Goal: Check status: Check status

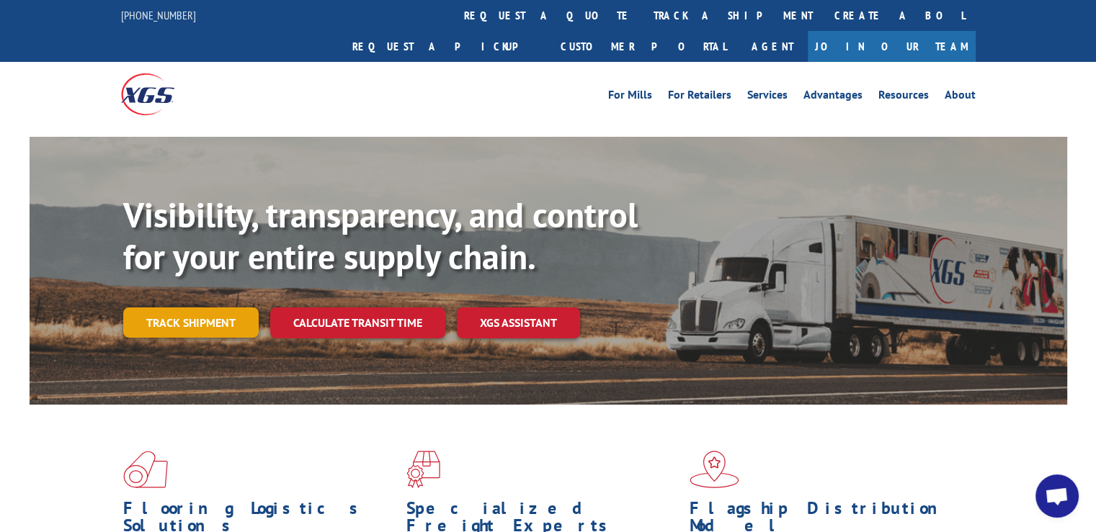
click at [207, 308] on link "Track shipment" at bounding box center [190, 323] width 135 height 30
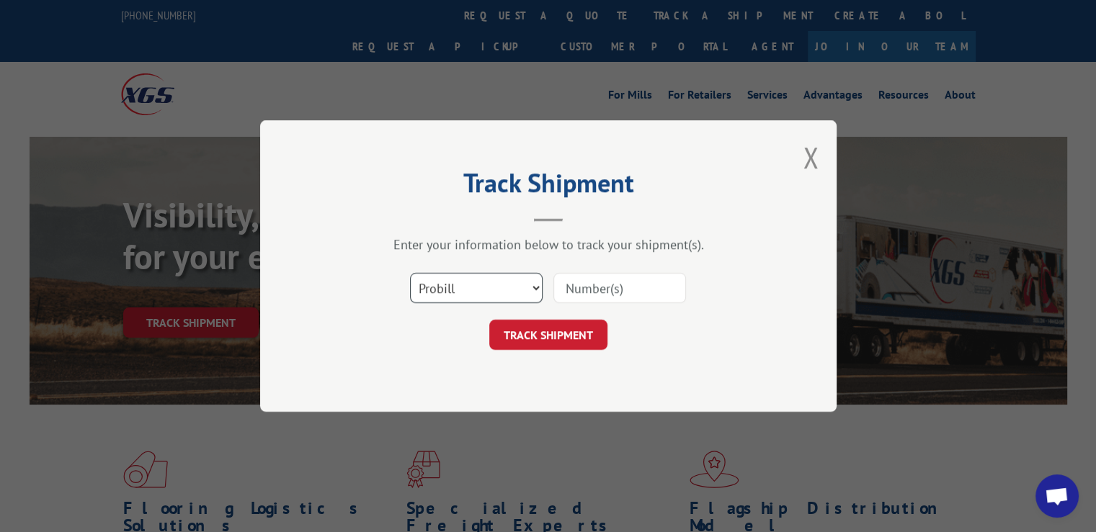
click at [432, 285] on select "Select category... Probill BOL PO" at bounding box center [476, 288] width 133 height 30
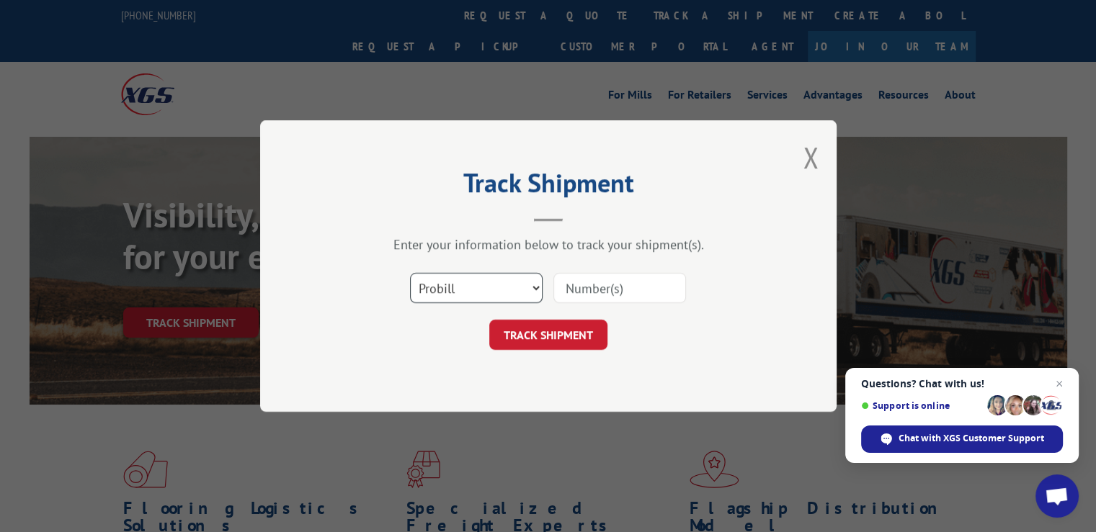
select select "bol"
click at [410, 273] on select "Select category... Probill BOL PO" at bounding box center [476, 288] width 133 height 30
click at [594, 285] on input at bounding box center [619, 288] width 133 height 30
type input "970468"
click at [533, 333] on button "TRACK SHIPMENT" at bounding box center [548, 335] width 118 height 30
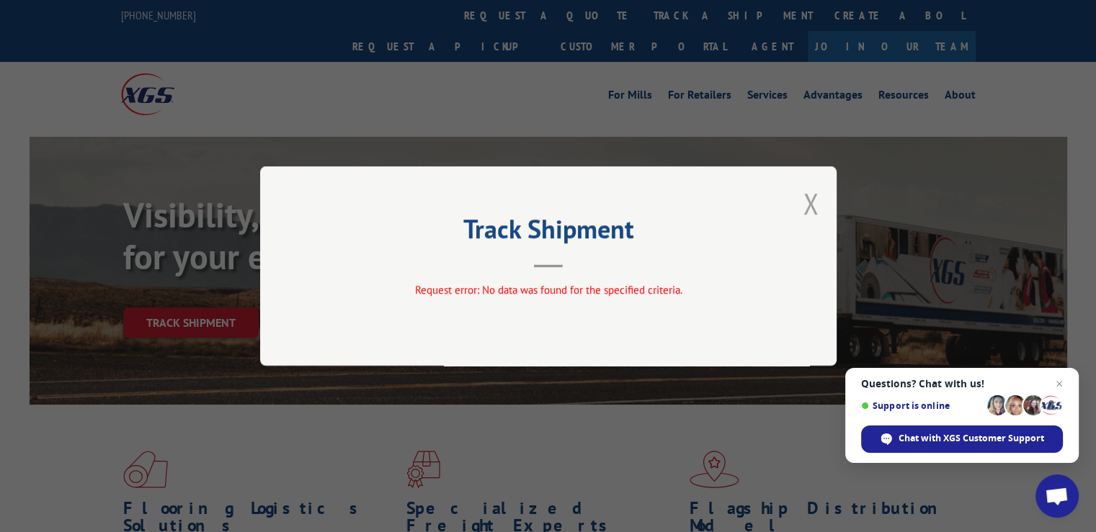
click at [816, 199] on button "Close modal" at bounding box center [811, 203] width 16 height 38
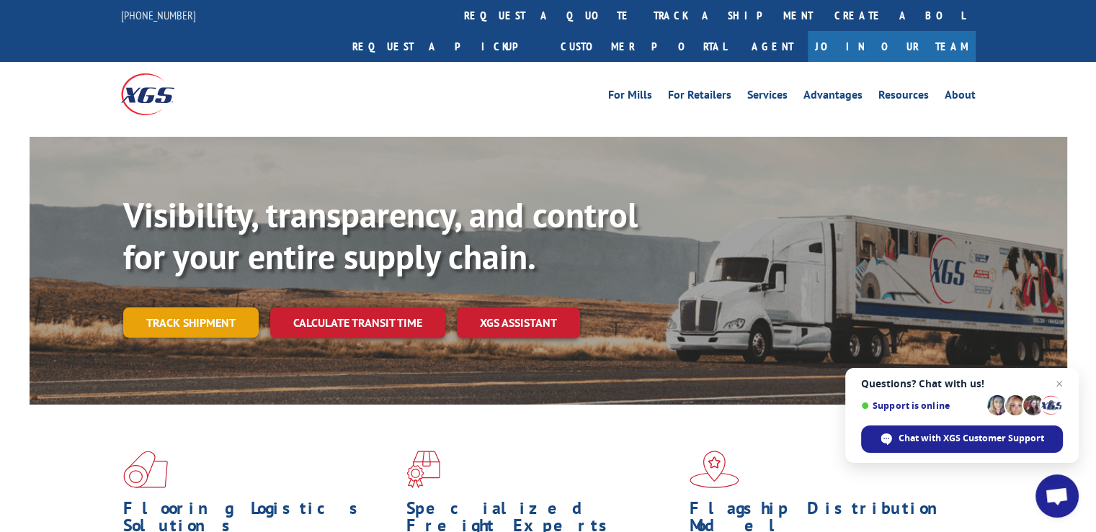
click at [174, 308] on link "Track shipment" at bounding box center [190, 323] width 135 height 30
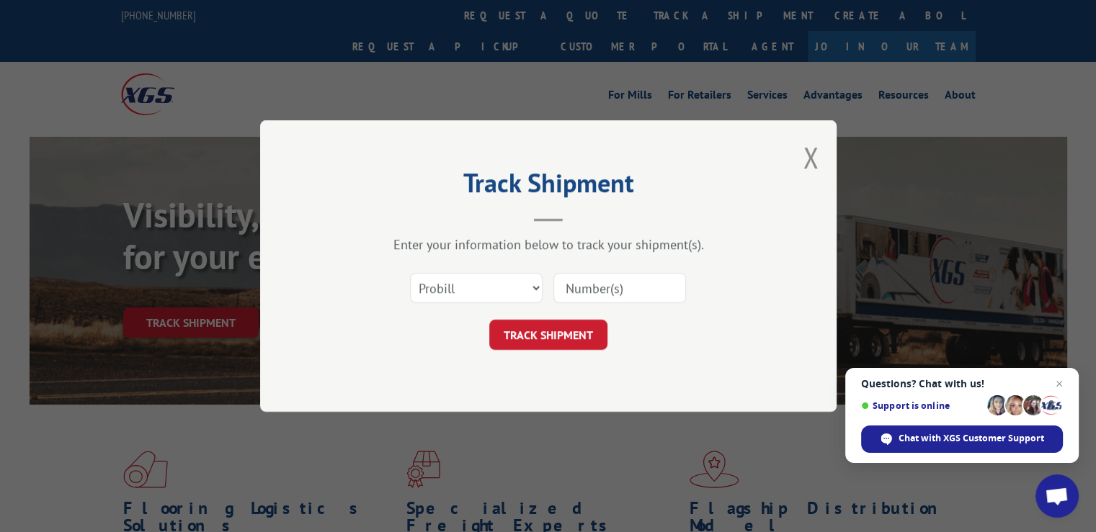
click at [605, 289] on input at bounding box center [619, 288] width 133 height 30
type input "970468"
click at [560, 339] on button "TRACK SHIPMENT" at bounding box center [548, 335] width 118 height 30
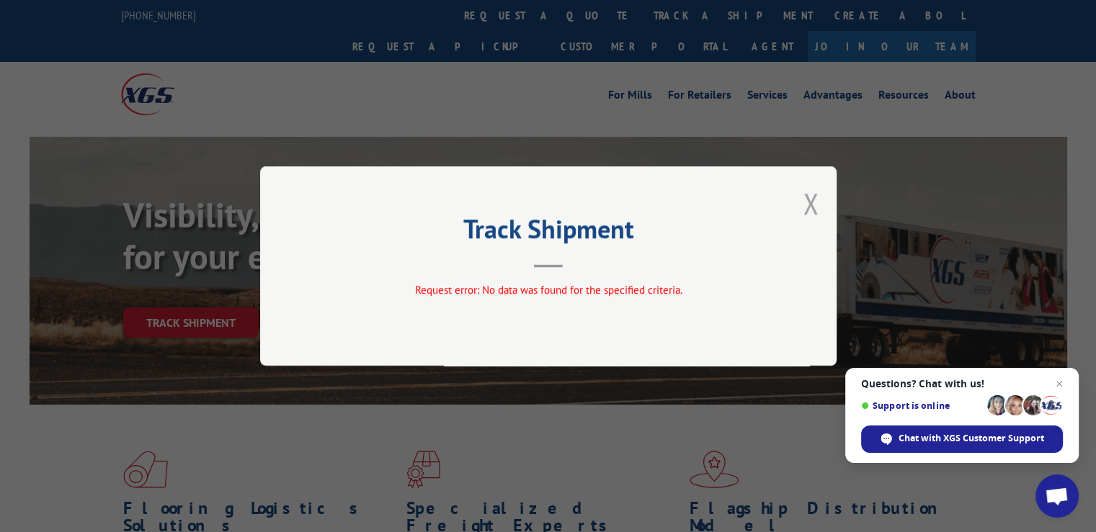
click at [816, 205] on button "Close modal" at bounding box center [811, 203] width 16 height 38
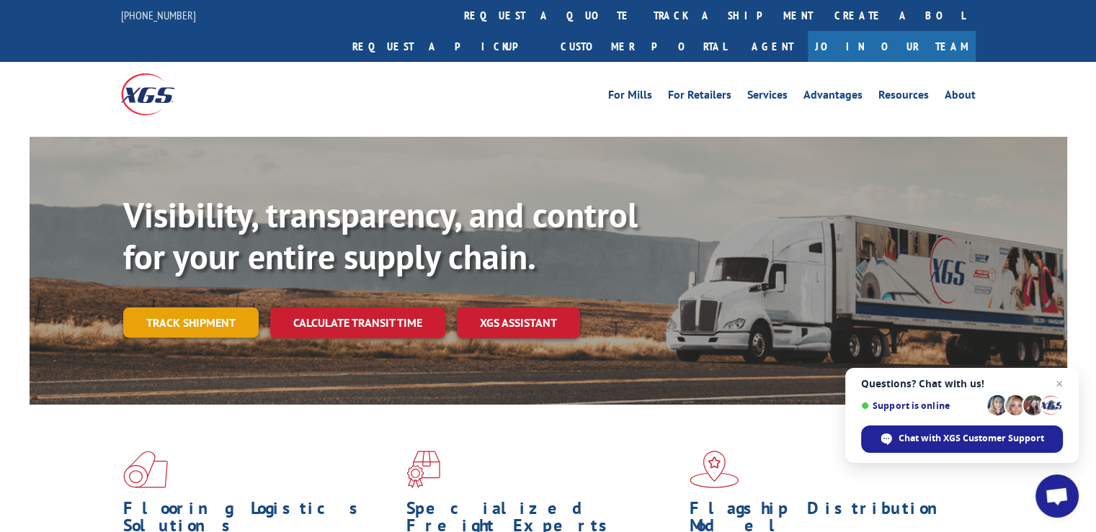
click at [246, 308] on link "Track shipment" at bounding box center [190, 323] width 135 height 30
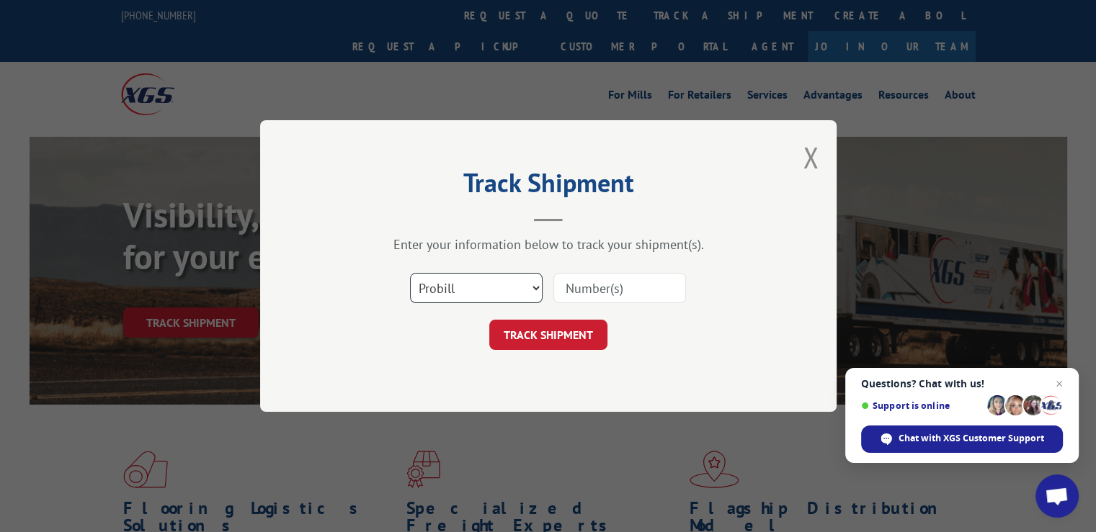
click at [503, 280] on select "Select category... Probill BOL PO" at bounding box center [476, 288] width 133 height 30
select select "po"
click at [410, 273] on select "Select category... Probill BOL PO" at bounding box center [476, 288] width 133 height 30
click at [589, 286] on input at bounding box center [619, 288] width 133 height 30
type input "vkj091525neve"
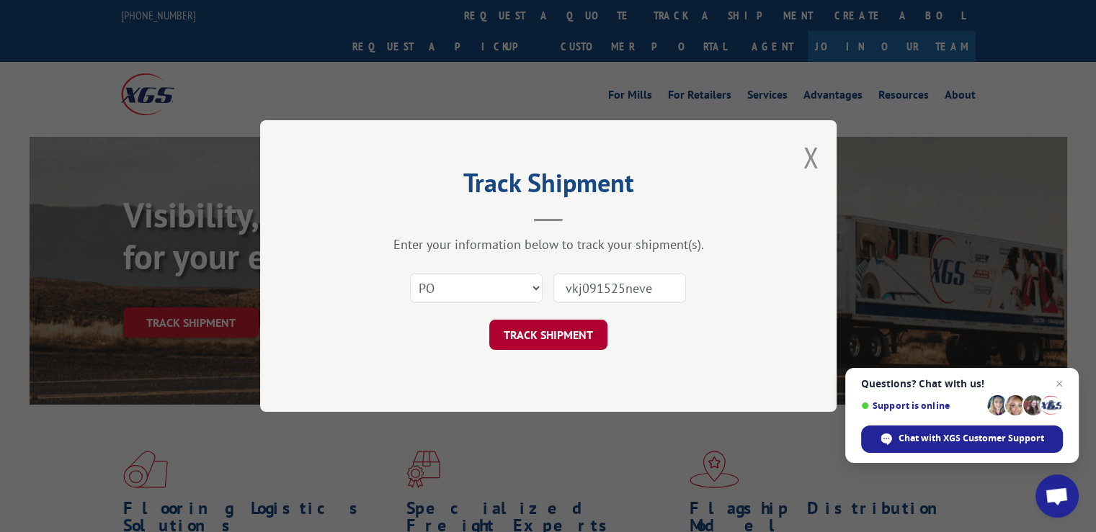
click at [532, 339] on button "TRACK SHIPMENT" at bounding box center [548, 335] width 118 height 30
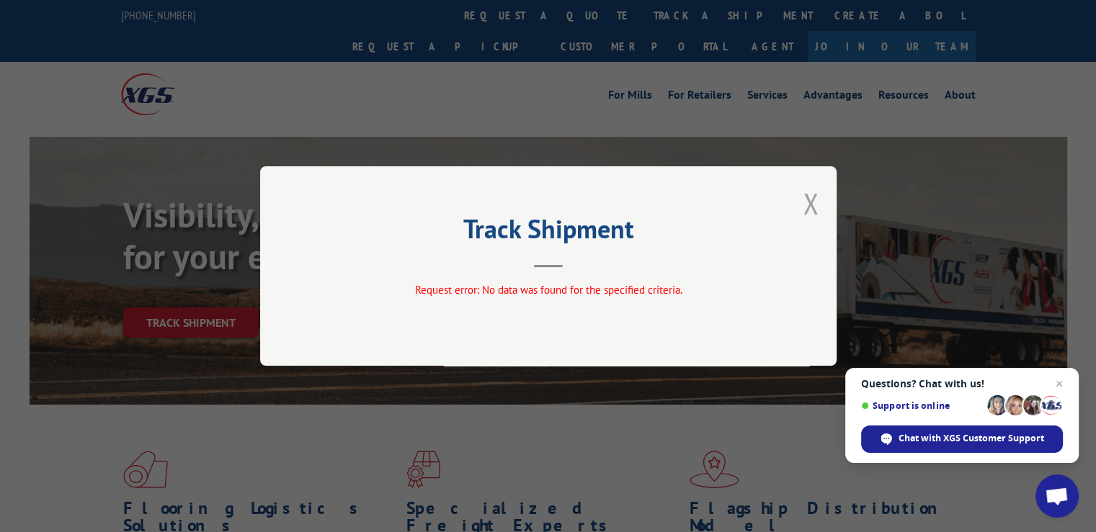
click at [808, 201] on button "Close modal" at bounding box center [811, 203] width 16 height 38
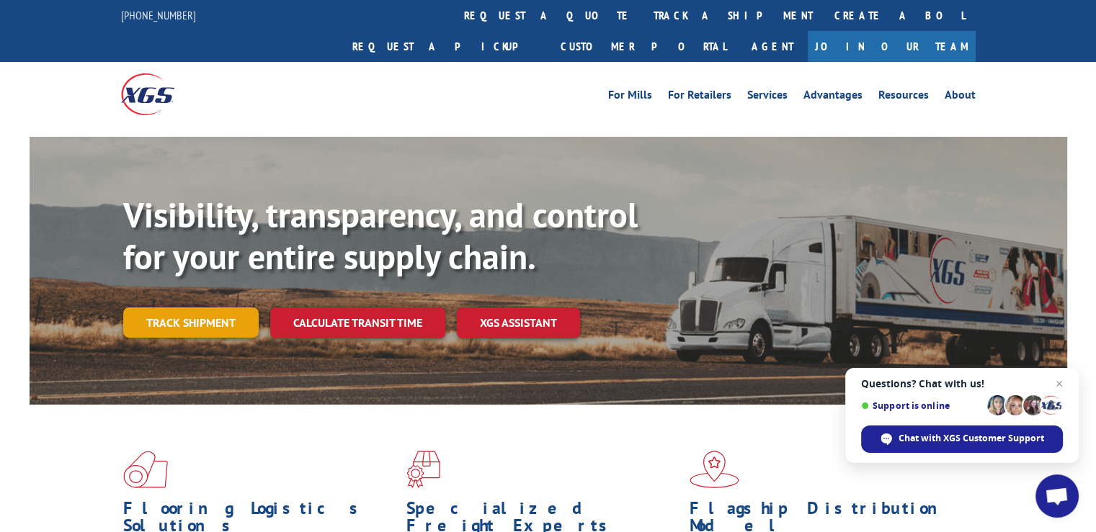
click at [163, 308] on link "Track shipment" at bounding box center [190, 323] width 135 height 30
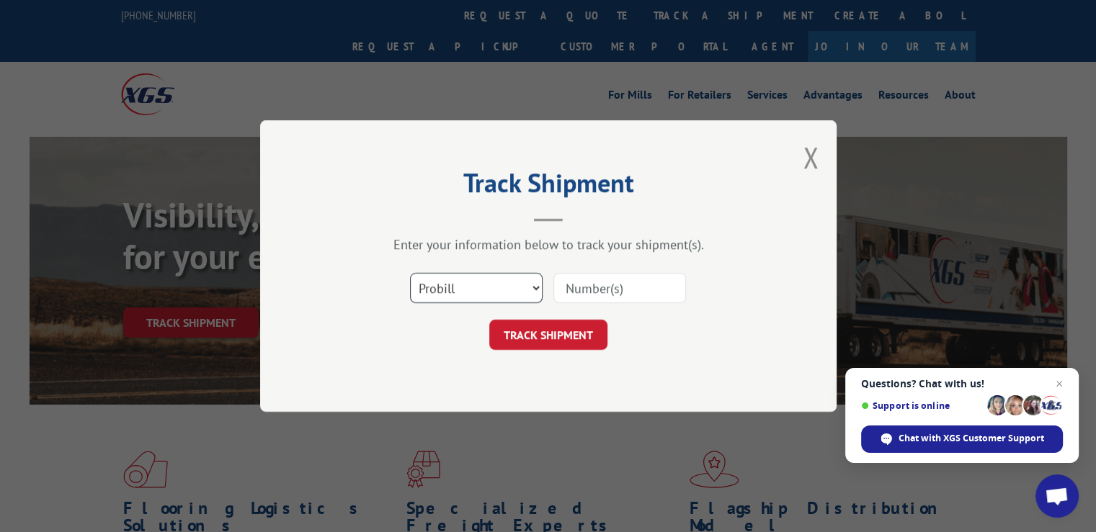
click at [445, 282] on select "Select category... Probill BOL PO" at bounding box center [476, 288] width 133 height 30
select select "bol"
click at [410, 273] on select "Select category... Probill BOL PO" at bounding box center [476, 288] width 133 height 30
click at [617, 278] on input at bounding box center [619, 288] width 133 height 30
type input "372789"
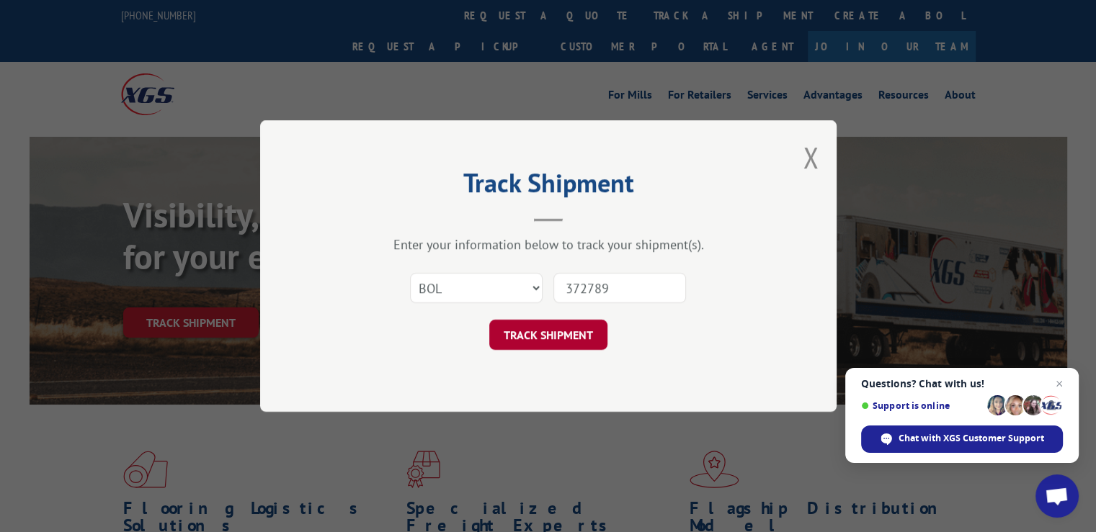
click at [555, 337] on button "TRACK SHIPMENT" at bounding box center [548, 335] width 118 height 30
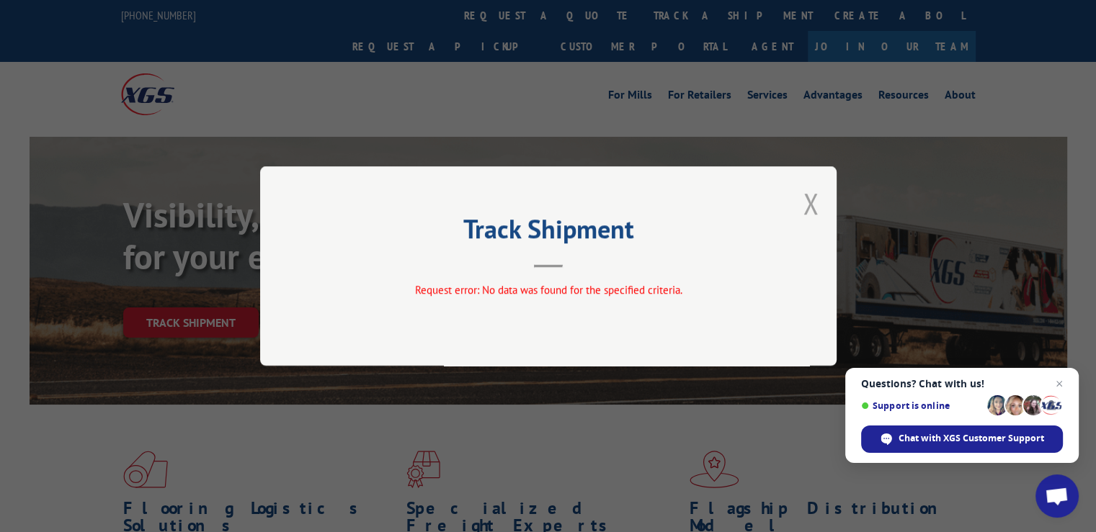
click at [809, 202] on button "Close modal" at bounding box center [811, 203] width 16 height 38
